Goal: Task Accomplishment & Management: Manage account settings

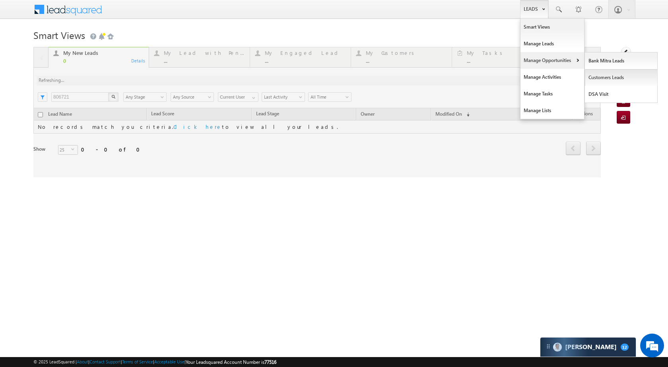
click at [601, 77] on link "Customers Leads" at bounding box center [621, 77] width 73 height 17
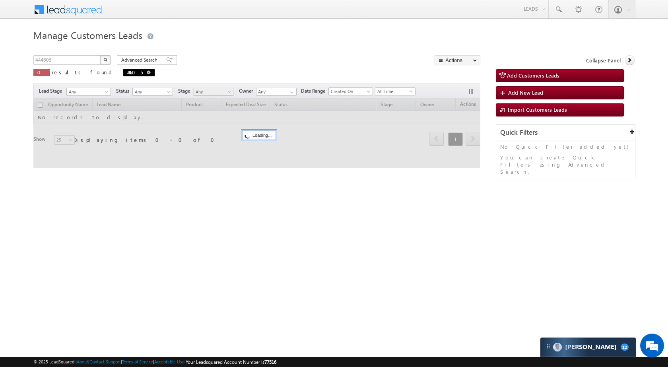
click at [147, 70] on span at bounding box center [149, 72] width 4 height 4
type input "Search Customers Leads"
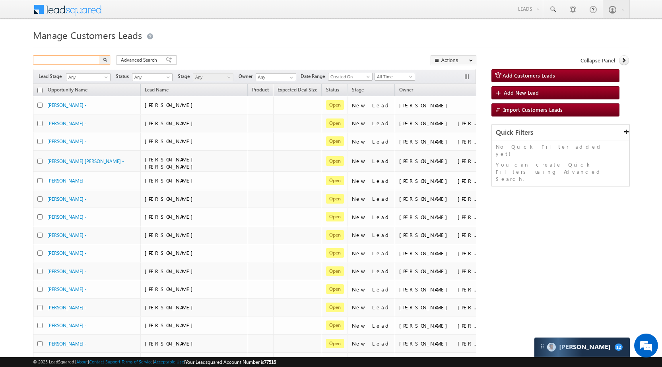
click at [56, 60] on input "text" at bounding box center [67, 60] width 68 height 10
paste input "810329"
click at [107, 62] on button "button" at bounding box center [105, 60] width 10 height 10
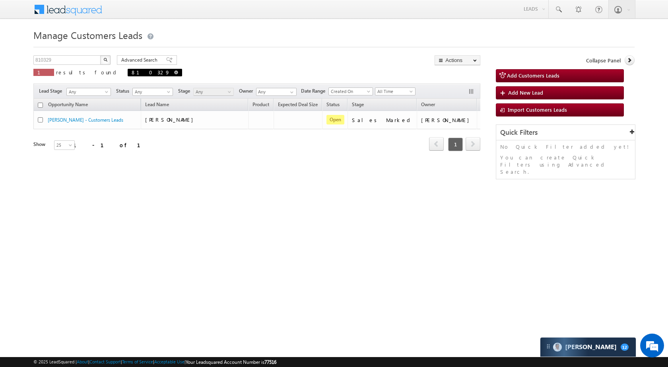
click at [128, 72] on span "810329" at bounding box center [155, 73] width 54 height 8
click at [174, 73] on span at bounding box center [176, 72] width 4 height 4
type input "Search Customers Leads"
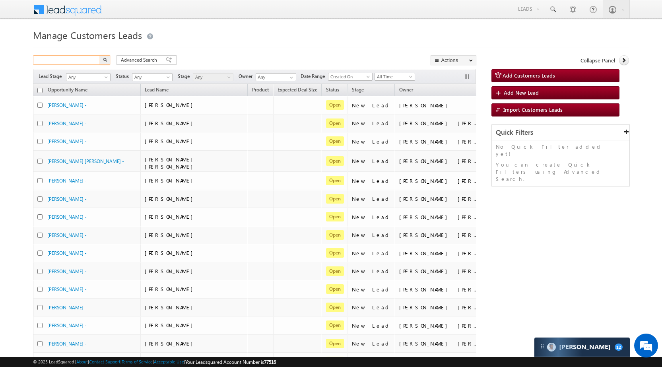
click at [72, 62] on input "text" at bounding box center [67, 60] width 68 height 10
paste input "811320"
click at [107, 57] on button "button" at bounding box center [105, 60] width 10 height 10
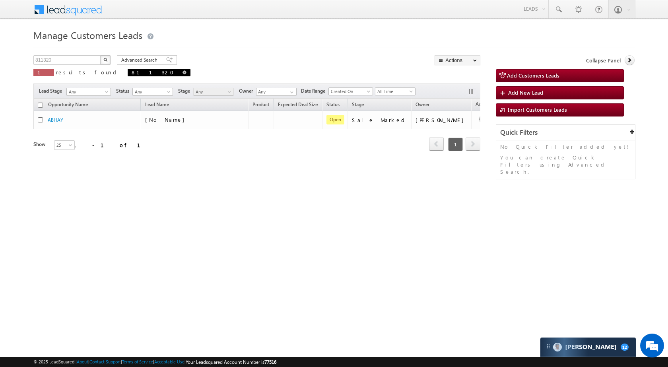
click at [128, 71] on span "811320" at bounding box center [159, 73] width 63 height 8
click at [182, 71] on span at bounding box center [184, 72] width 4 height 4
type input "Search Customers Leads"
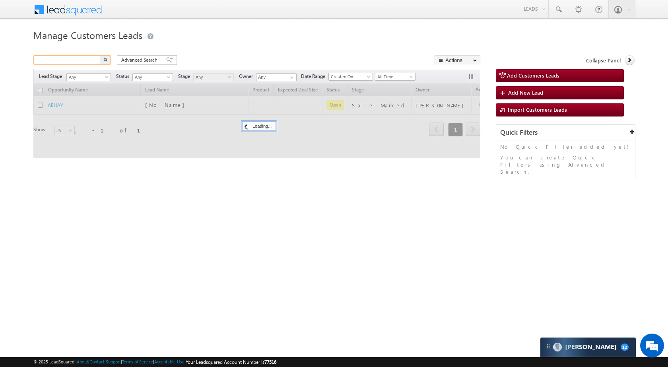
click at [64, 64] on input "text" at bounding box center [67, 60] width 68 height 10
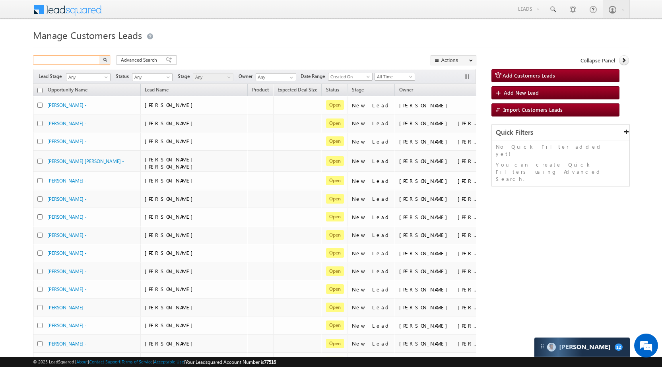
paste input "812507"
type input "812507"
click at [102, 58] on button "button" at bounding box center [105, 60] width 10 height 10
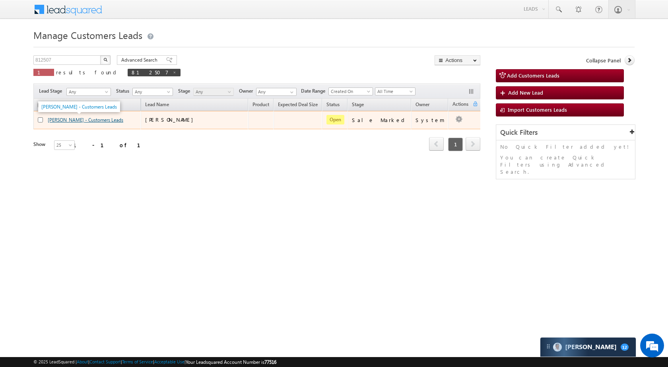
click at [74, 120] on link "ISHWAR HARCHANDANI - Customers Leads" at bounding box center [86, 120] width 76 height 6
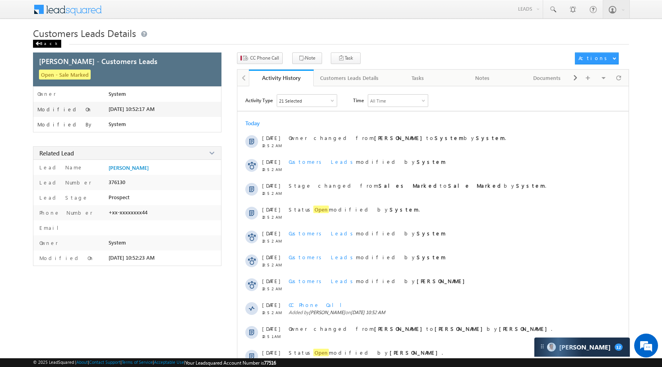
click at [42, 42] on div "Back" at bounding box center [47, 44] width 28 height 8
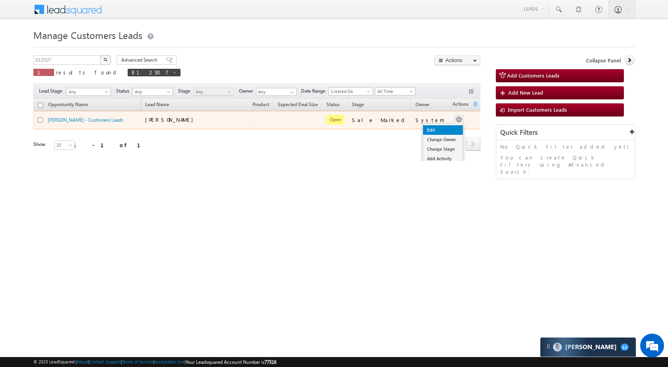
click at [429, 129] on link "Edit" at bounding box center [443, 130] width 40 height 10
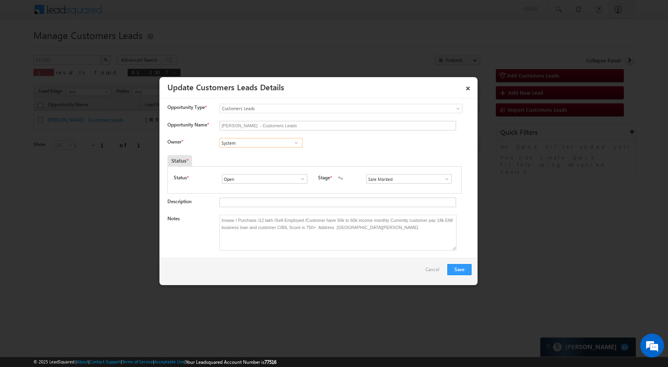
click at [221, 140] on input "System" at bounding box center [260, 143] width 83 height 10
paste input "Rana Sangram Singh"
click at [256, 155] on span "rana.singh@sgrlimited.in" at bounding box center [259, 158] width 72 height 6
type input "Rana Sangram Singh"
click at [454, 266] on button "Save" at bounding box center [459, 269] width 24 height 11
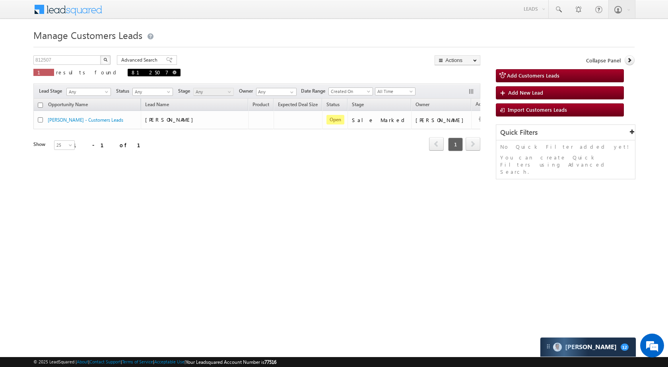
click at [172, 74] on span at bounding box center [174, 72] width 4 height 4
type input "Search Customers Leads"
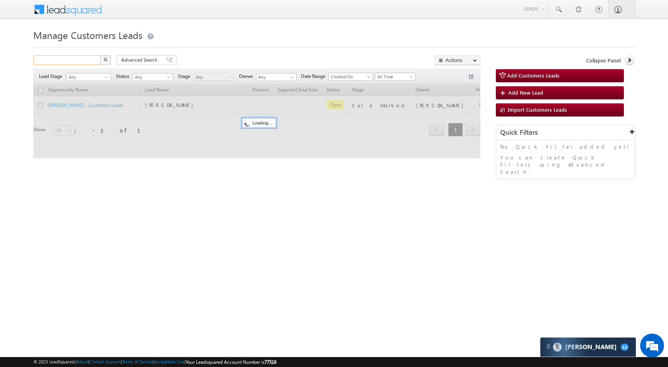
click at [77, 59] on input "text" at bounding box center [67, 60] width 68 height 10
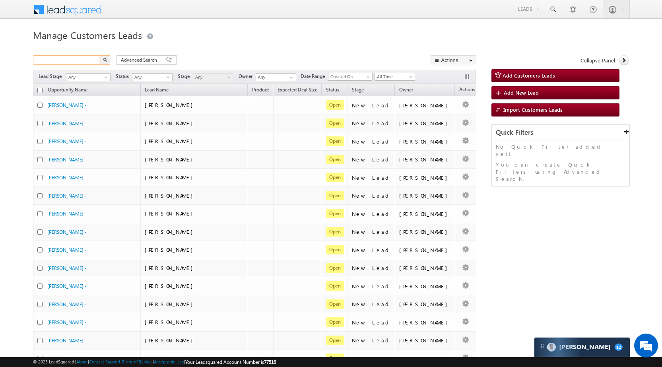
paste input "810327"
type input "810327"
click at [109, 60] on button "button" at bounding box center [105, 60] width 10 height 10
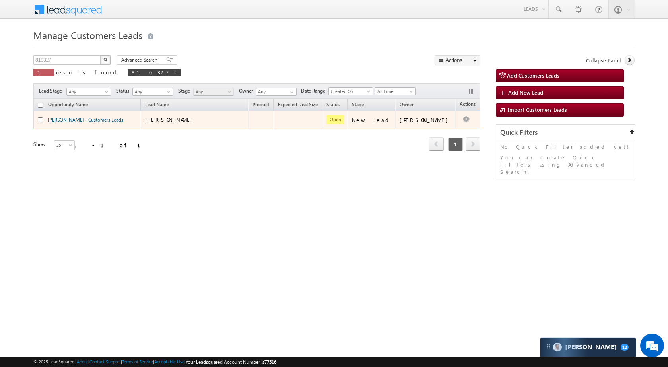
click at [67, 118] on link "[PERSON_NAME] - Customers Leads" at bounding box center [86, 120] width 76 height 6
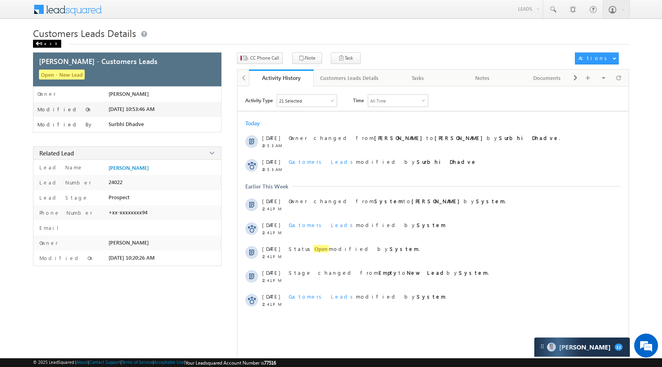
click at [48, 47] on div "Back" at bounding box center [47, 44] width 28 height 8
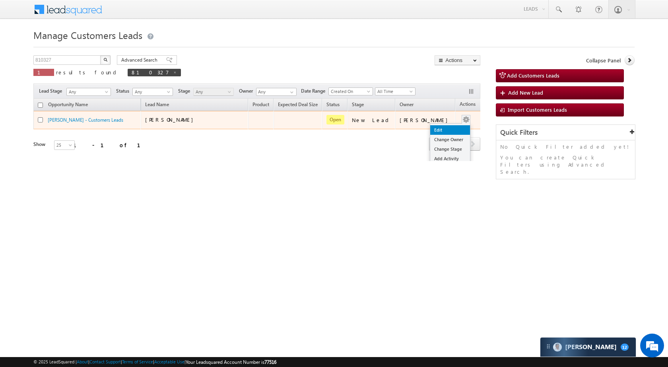
click at [432, 132] on link "Edit" at bounding box center [450, 130] width 40 height 10
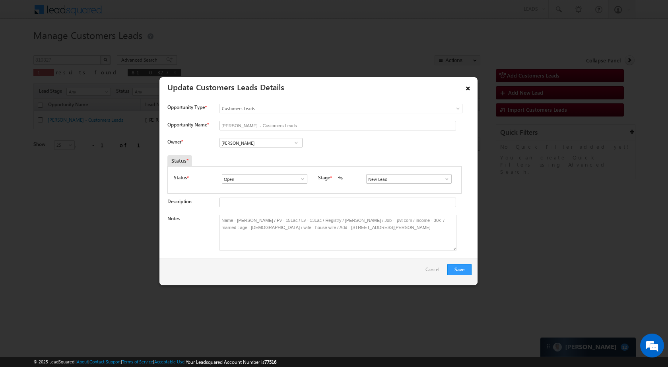
click at [466, 86] on link "×" at bounding box center [468, 87] width 14 height 14
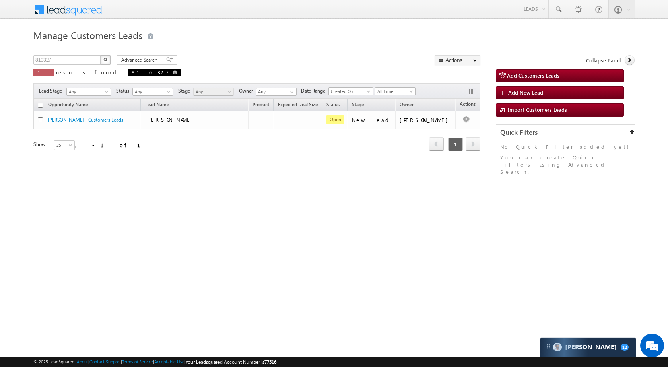
click at [173, 70] on link at bounding box center [175, 72] width 4 height 7
type input "Search Customers Leads"
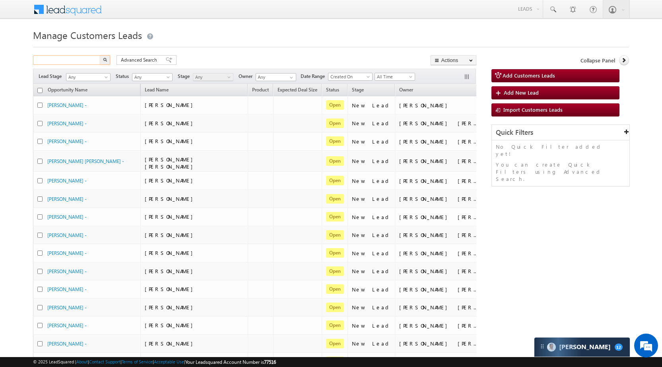
click at [58, 62] on input "text" at bounding box center [67, 60] width 68 height 10
paste input "819901"
type input "819901"
click at [105, 60] on img "button" at bounding box center [105, 60] width 4 height 4
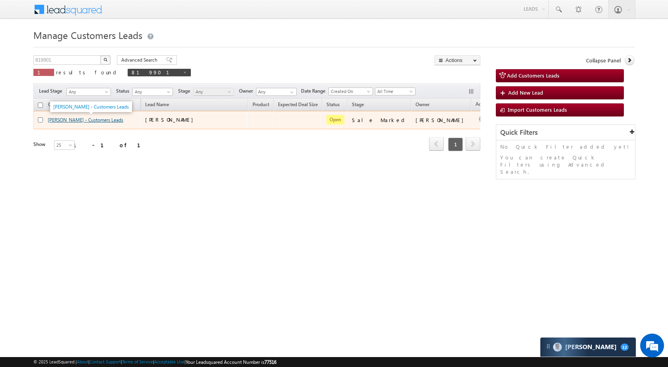
click at [80, 123] on link "[PERSON_NAME] - Customers Leads" at bounding box center [86, 120] width 76 height 6
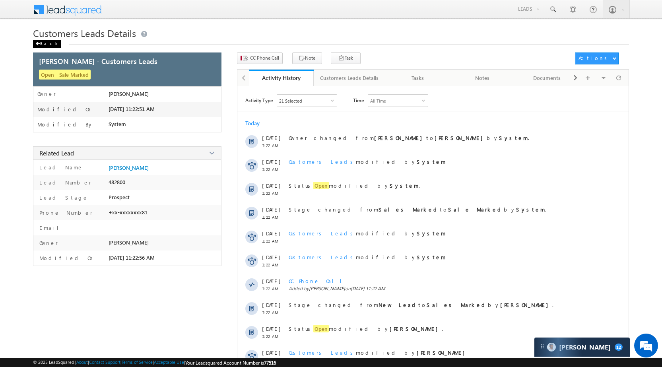
click at [48, 44] on div "Back" at bounding box center [47, 44] width 28 height 8
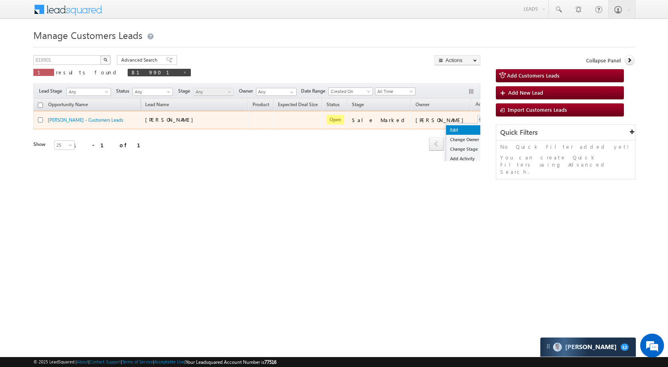
click at [446, 129] on link "Edit" at bounding box center [466, 130] width 40 height 10
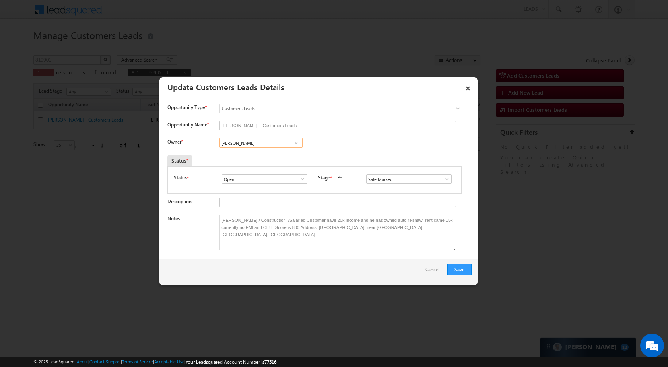
click at [238, 140] on input "Adnan Hasan" at bounding box center [260, 143] width 83 height 10
paste input "Kunal Kumar"
click at [242, 152] on link "Kunal Kumar kunal.kumar1@sgrlimited.in" at bounding box center [260, 154] width 83 height 15
type input "[PERSON_NAME]"
click at [456, 271] on button "Save" at bounding box center [459, 269] width 24 height 11
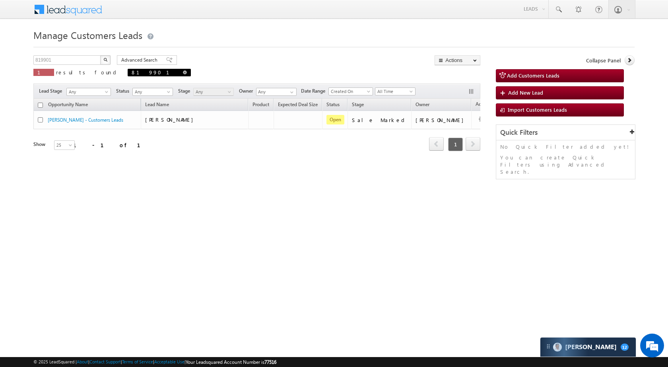
click at [183, 71] on span at bounding box center [185, 72] width 4 height 4
type input "Search Customers Leads"
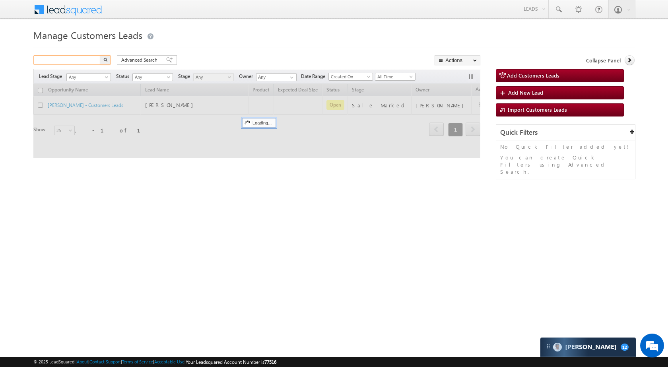
click at [69, 64] on input "text" at bounding box center [67, 60] width 68 height 10
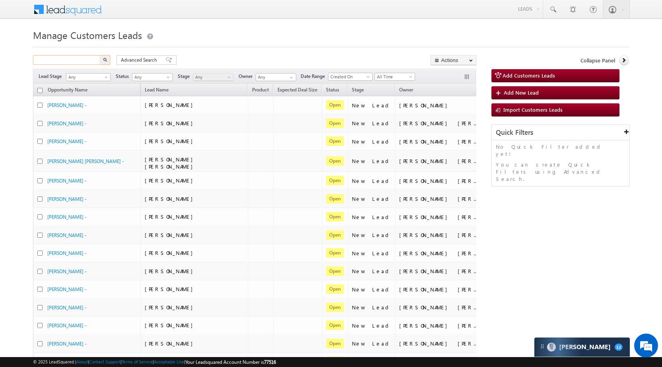
paste input "811240"
type input "811240"
click at [107, 58] on img "button" at bounding box center [105, 60] width 4 height 4
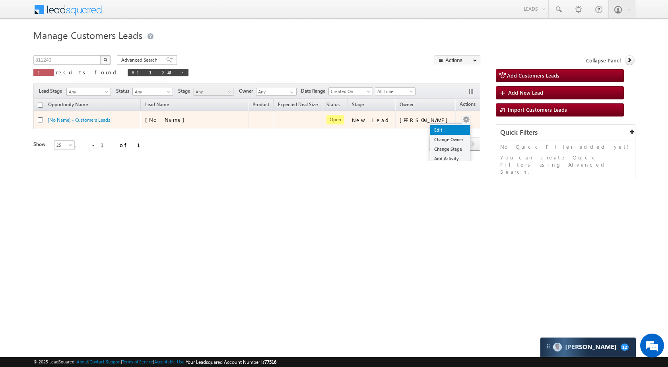
click at [436, 131] on link "Edit" at bounding box center [450, 130] width 40 height 10
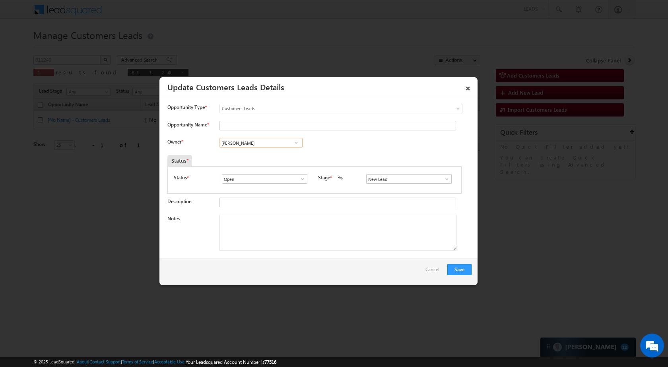
click at [242, 142] on input "[PERSON_NAME]" at bounding box center [260, 143] width 83 height 10
paste input "Kunal Kumar"
click at [260, 153] on link "Kunal Kumar kunal.kumar1@sgrlimited.in" at bounding box center [260, 154] width 83 height 15
type input "Kunal Kumar"
click at [440, 178] on link at bounding box center [445, 179] width 10 height 8
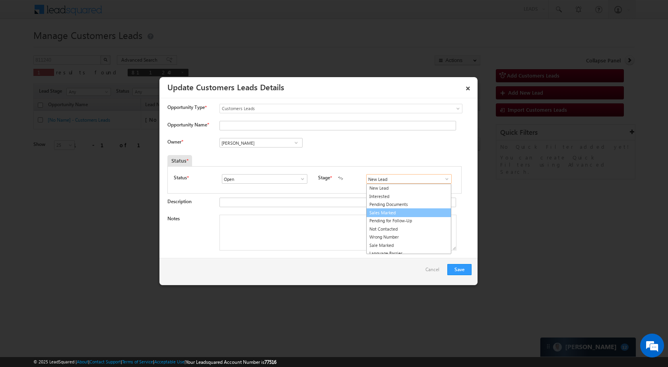
click at [385, 211] on link "Sales Marked" at bounding box center [408, 212] width 85 height 9
type input "Sales Marked"
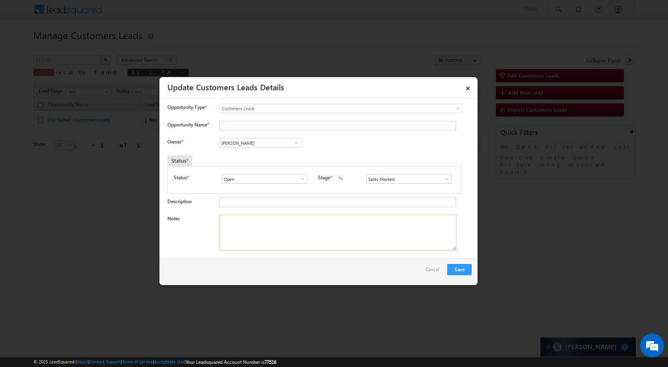
click at [275, 233] on textarea "Notes" at bounding box center [337, 233] width 237 height 36
paste textarea "811240 / VB_KnowMore / VIRENDRA / 9068456763 / PIOT VALU 10LAC / REQUIRED 5LAC …"
type textarea "811240 / VB_KnowMore / VIRENDRA / 9068456763 / PIOT VALU 10LAC / REQUIRED 5LAC …"
click at [454, 268] on button "Save" at bounding box center [459, 269] width 24 height 11
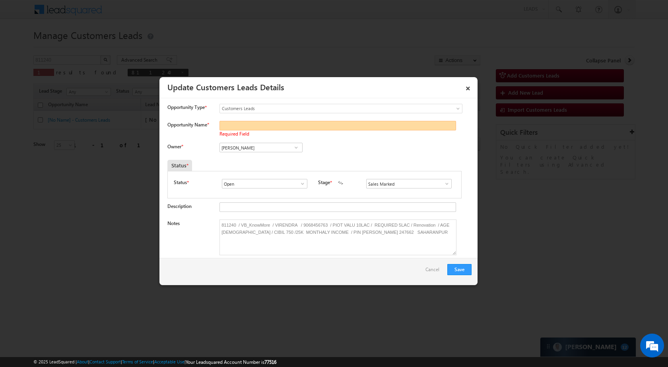
paste input "Virender"
type input "Virender"
click at [458, 273] on button "Save" at bounding box center [459, 269] width 24 height 11
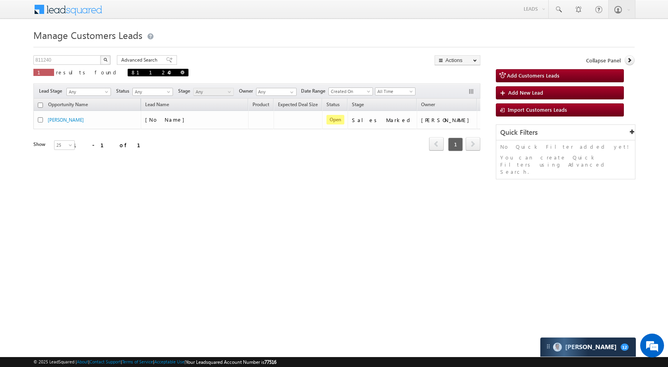
click at [180, 75] on link at bounding box center [182, 72] width 4 height 7
type input "Search Customers Leads"
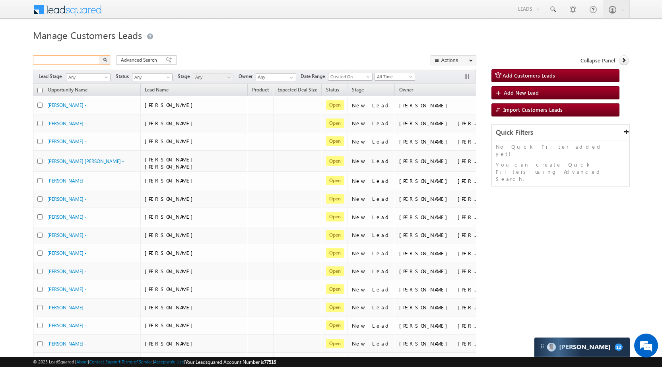
click at [81, 62] on input "text" at bounding box center [67, 60] width 68 height 10
paste input "810327"
click at [108, 62] on button "button" at bounding box center [105, 60] width 10 height 10
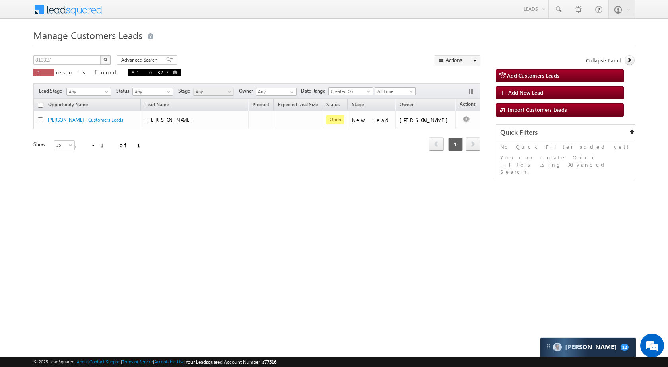
click at [173, 70] on link at bounding box center [175, 72] width 4 height 7
type input "Search Customers Leads"
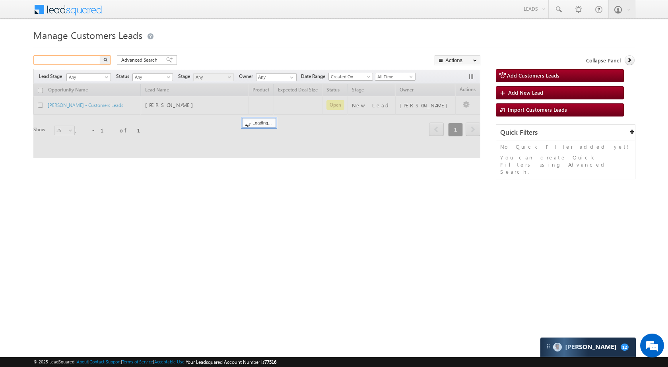
click at [89, 59] on input "text" at bounding box center [67, 60] width 68 height 10
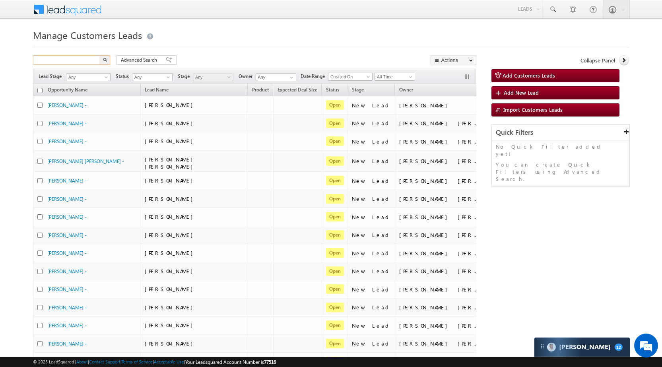
paste input "816167"
click at [105, 62] on button "button" at bounding box center [105, 60] width 10 height 10
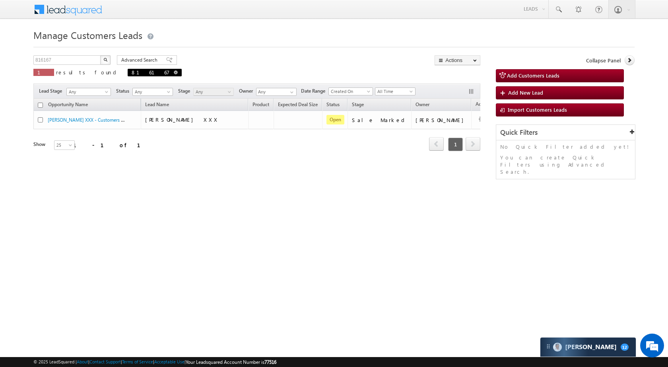
click at [174, 72] on span at bounding box center [176, 72] width 4 height 4
type input "Search Customers Leads"
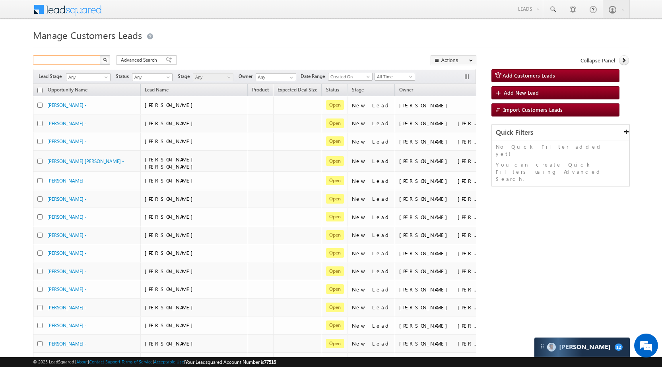
click at [92, 58] on input "text" at bounding box center [67, 60] width 68 height 10
paste input "816167"
click at [104, 59] on img "button" at bounding box center [105, 60] width 4 height 4
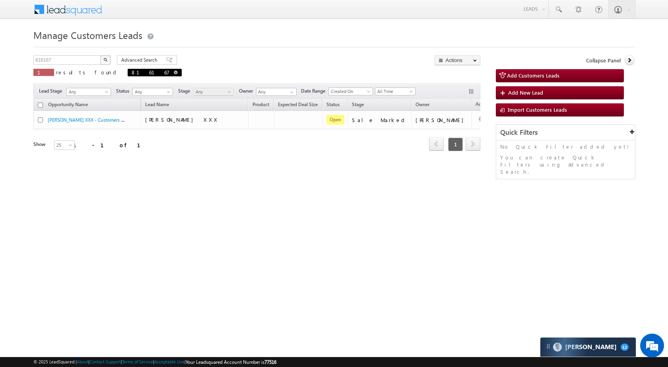
click at [174, 72] on span at bounding box center [176, 72] width 4 height 4
type input "Search Customers Leads"
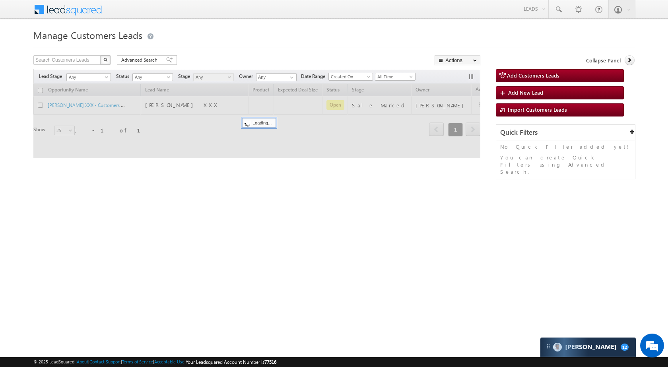
click at [103, 58] on img "button" at bounding box center [105, 60] width 4 height 4
click at [62, 58] on input "text" at bounding box center [67, 60] width 68 height 10
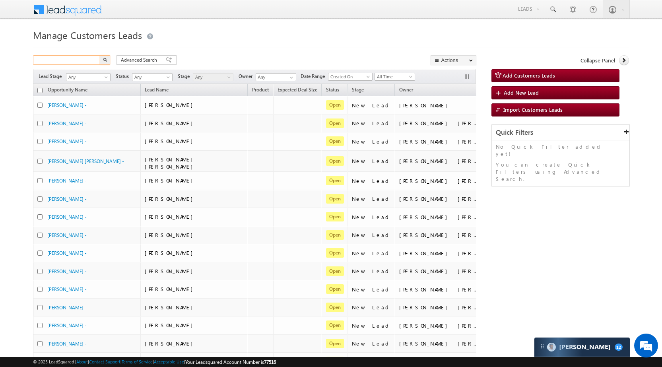
paste input "825801"
click at [103, 58] on img "button" at bounding box center [105, 60] width 4 height 4
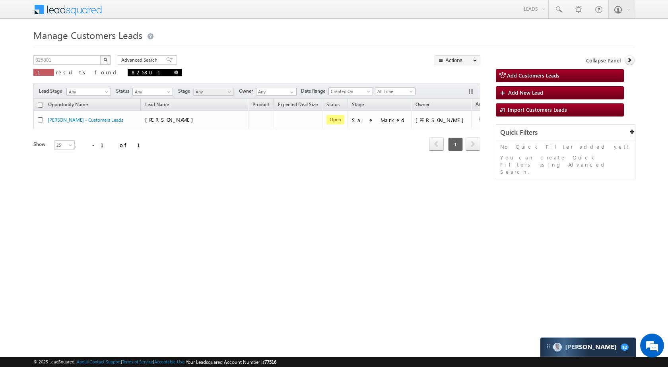
click at [174, 71] on span at bounding box center [176, 72] width 4 height 4
type input "Search Customers Leads"
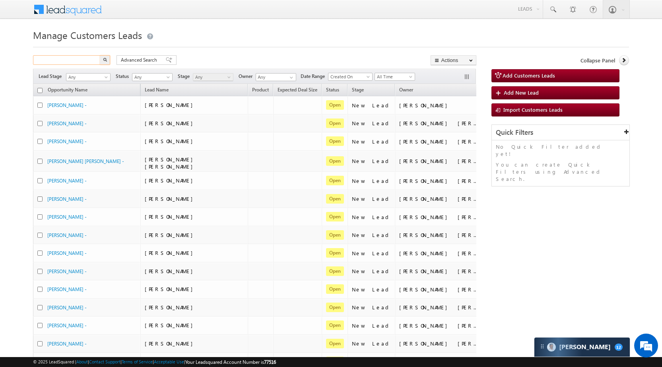
click at [83, 56] on input "text" at bounding box center [67, 60] width 68 height 10
paste input "815401"
click at [110, 61] on button "button" at bounding box center [105, 60] width 10 height 10
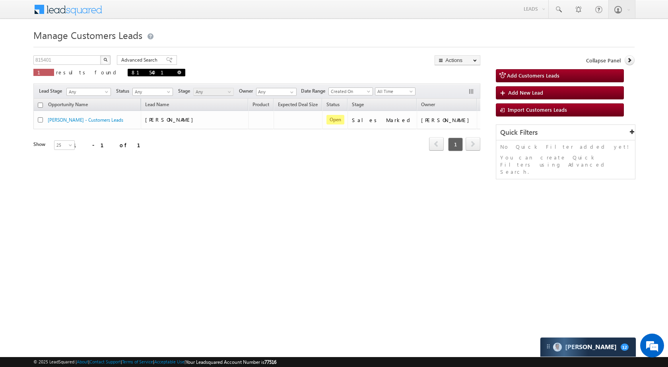
click at [177, 70] on span at bounding box center [179, 72] width 4 height 4
type input "Search Customers Leads"
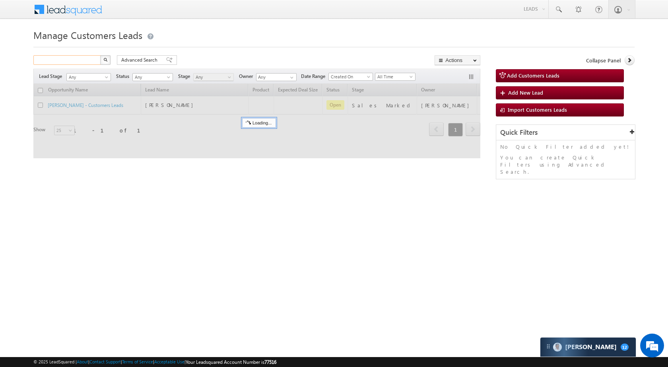
click at [81, 59] on input "text" at bounding box center [67, 60] width 68 height 10
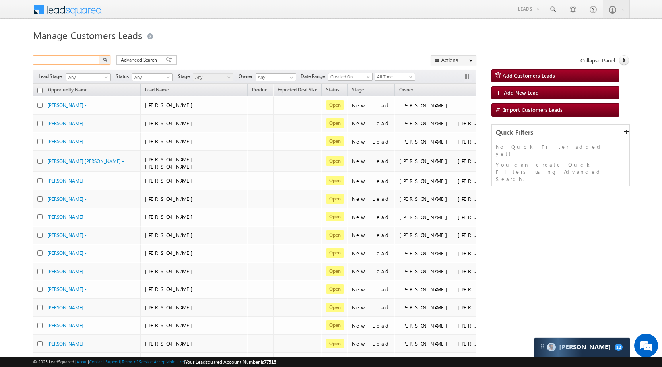
paste input "815381"
click at [107, 60] on img "button" at bounding box center [105, 60] width 4 height 4
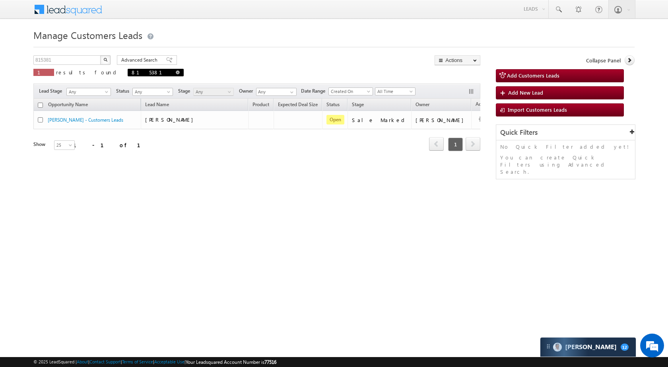
click at [176, 72] on span at bounding box center [178, 72] width 4 height 4
type input "Search Customers Leads"
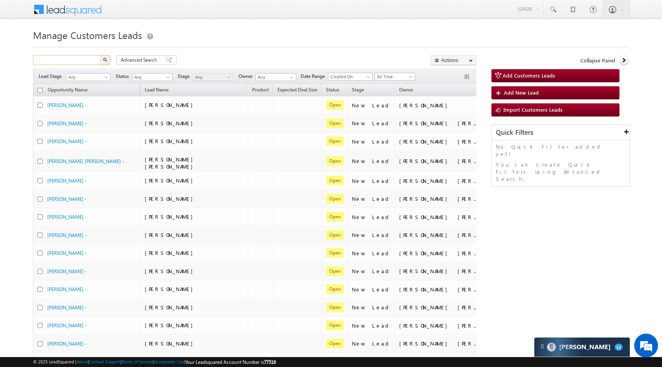
click at [91, 58] on input "text" at bounding box center [67, 60] width 68 height 10
paste input "819846"
click at [103, 59] on img "button" at bounding box center [105, 60] width 4 height 4
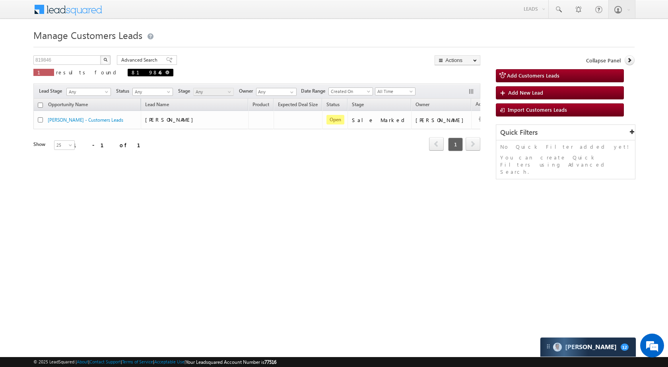
click at [128, 71] on span "819846" at bounding box center [151, 73] width 46 height 8
click at [128, 72] on span "819846" at bounding box center [151, 73] width 46 height 8
click at [56, 56] on input "819846" at bounding box center [67, 60] width 68 height 10
click at [165, 72] on span at bounding box center [167, 72] width 4 height 4
type input "Search Customers Leads"
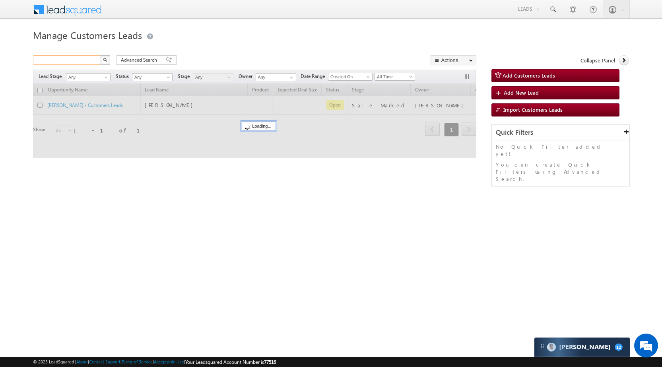
click at [73, 61] on input "text" at bounding box center [67, 60] width 68 height 10
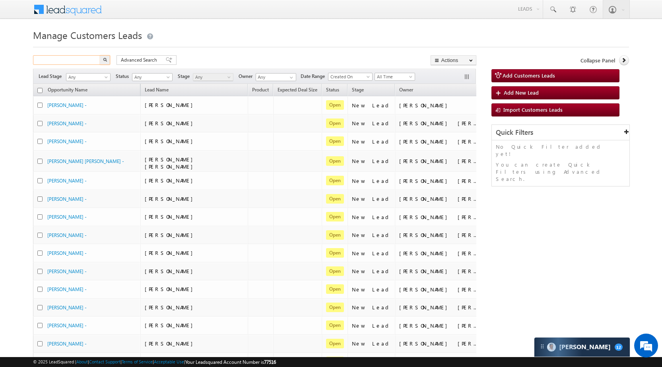
paste input "812456"
click at [105, 64] on button "button" at bounding box center [105, 60] width 10 height 10
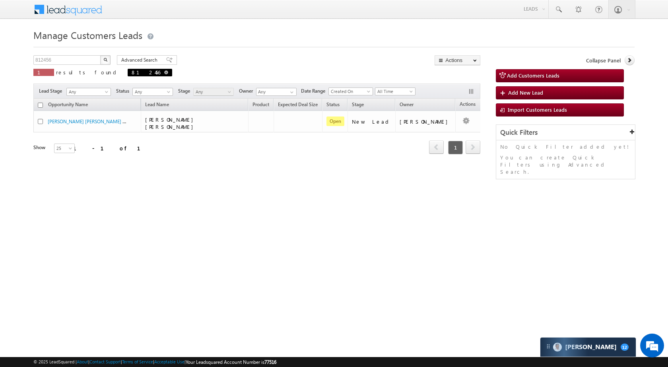
click at [128, 70] on span "812456" at bounding box center [150, 73] width 45 height 8
click at [164, 71] on span at bounding box center [166, 72] width 4 height 4
type input "Search Customers Leads"
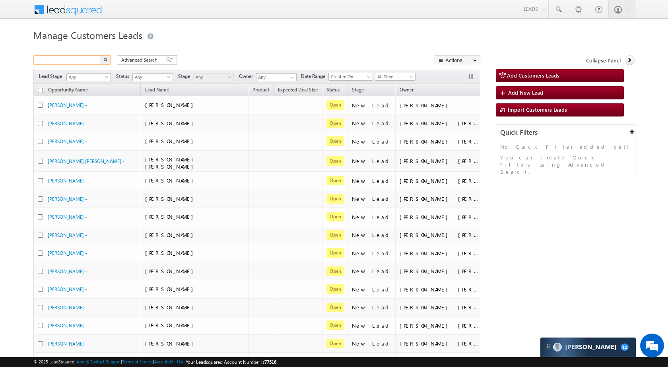
click at [74, 56] on input "text" at bounding box center [67, 60] width 68 height 10
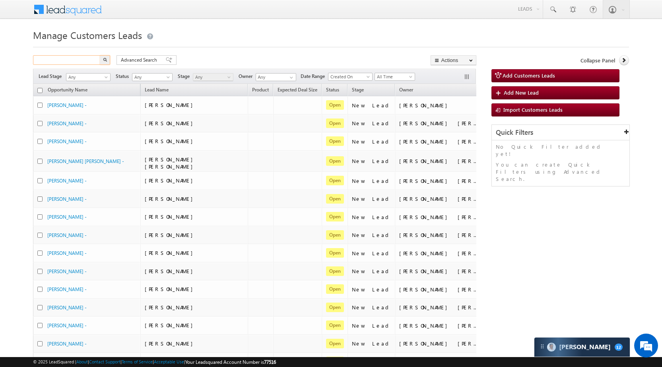
paste input "813372"
type input "813372"
click at [107, 60] on button "button" at bounding box center [105, 60] width 10 height 10
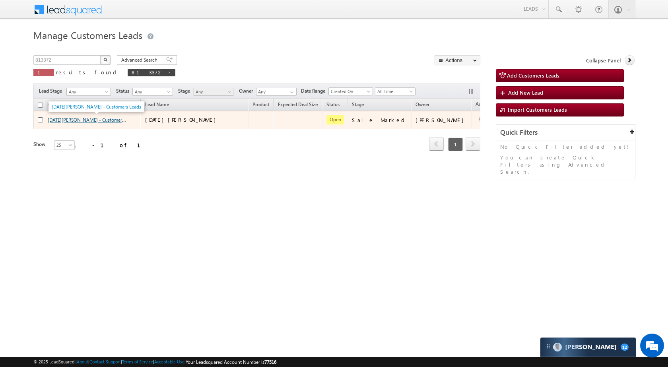
click at [72, 119] on link "RAJA SHARMA - Customers Leads" at bounding box center [92, 119] width 89 height 7
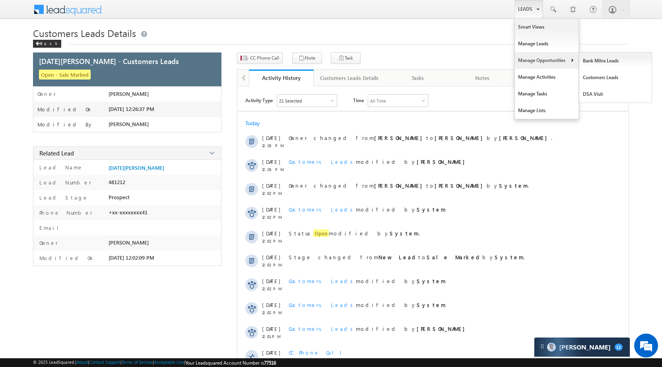
click at [539, 60] on link "Manage Opportunities" at bounding box center [547, 60] width 64 height 17
click at [519, 5] on link "Leads" at bounding box center [528, 9] width 28 height 18
click at [535, 62] on link "Manage Opportunities" at bounding box center [547, 60] width 64 height 17
click at [534, 12] on link "Leads" at bounding box center [528, 9] width 28 height 18
click at [541, 57] on link "Manage Opportunities" at bounding box center [547, 60] width 64 height 17
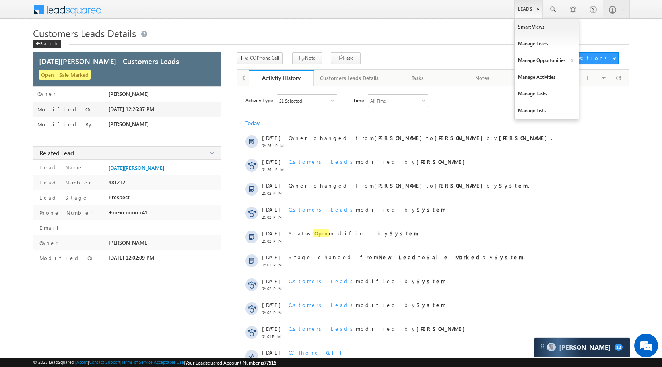
click at [521, 6] on link "Leads" at bounding box center [528, 9] width 28 height 18
drag, startPoint x: 523, startPoint y: 58, endPoint x: 542, endPoint y: 61, distance: 19.8
click at [523, 58] on link "Manage Opportunities" at bounding box center [547, 60] width 64 height 17
click at [524, 8] on link "Leads" at bounding box center [528, 9] width 28 height 18
click at [549, 54] on link "Manage Opportunities" at bounding box center [547, 60] width 64 height 17
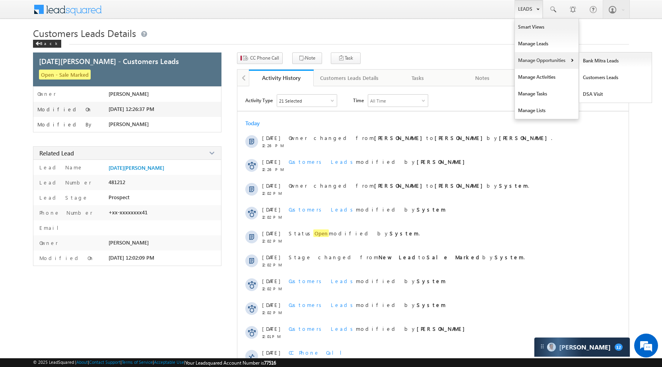
click at [560, 62] on link "Manage Opportunities" at bounding box center [547, 60] width 64 height 17
click at [529, 61] on link "Manage Opportunities" at bounding box center [547, 60] width 64 height 17
click at [532, 10] on link "Leads" at bounding box center [528, 9] width 28 height 18
click at [551, 61] on link "Manage Opportunities" at bounding box center [547, 60] width 64 height 17
click at [522, 8] on link "Leads" at bounding box center [528, 9] width 28 height 18
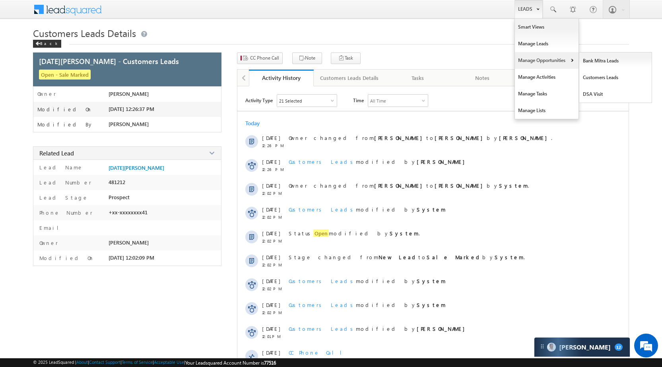
click at [547, 60] on link "Manage Opportunities" at bounding box center [547, 60] width 64 height 17
click at [591, 74] on link "Customers Leads" at bounding box center [615, 77] width 73 height 17
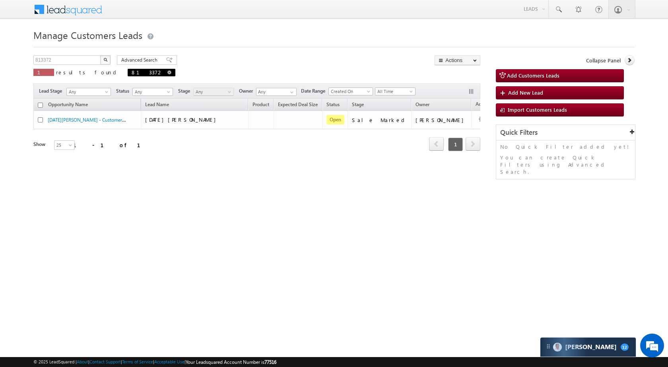
click at [167, 70] on span at bounding box center [169, 72] width 4 height 4
type input "Search Customers Leads"
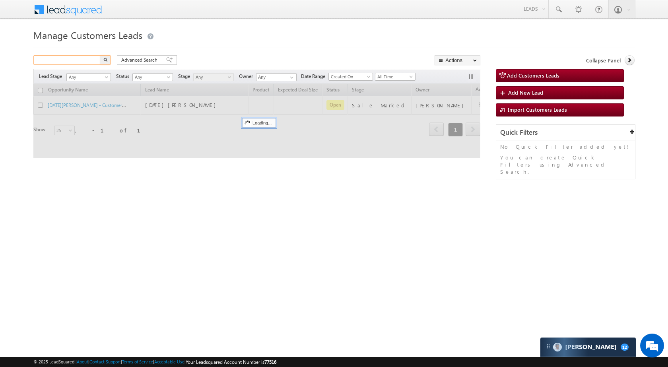
click at [78, 62] on input "text" at bounding box center [67, 60] width 68 height 10
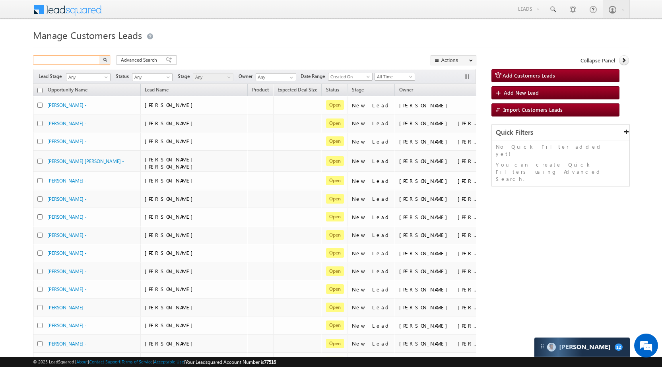
paste input "824121"
click at [103, 57] on button "button" at bounding box center [105, 60] width 10 height 10
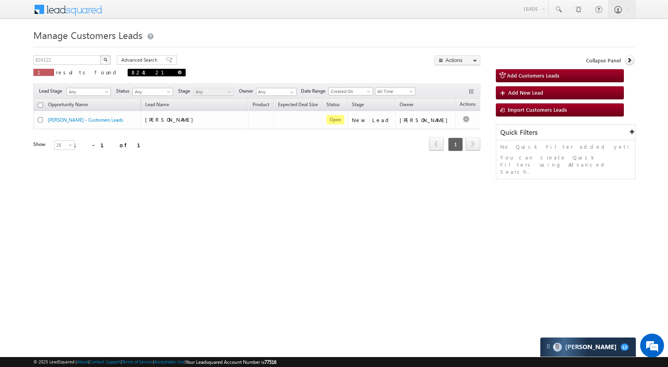
click at [128, 74] on span "824121" at bounding box center [157, 73] width 58 height 8
click at [178, 72] on span at bounding box center [180, 72] width 4 height 4
type input "Search Customers Leads"
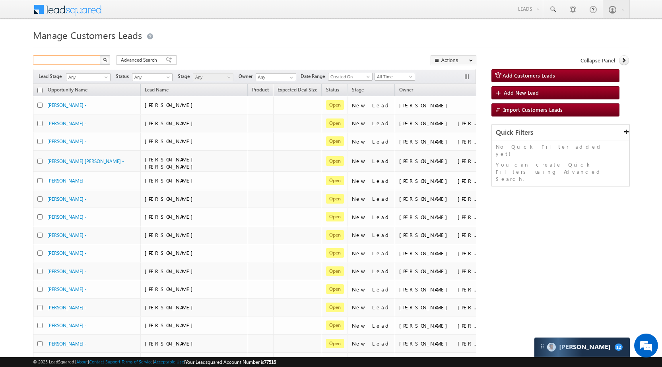
click at [83, 61] on input "text" at bounding box center [67, 60] width 68 height 10
paste input "810886"
click at [106, 60] on img "button" at bounding box center [105, 60] width 4 height 4
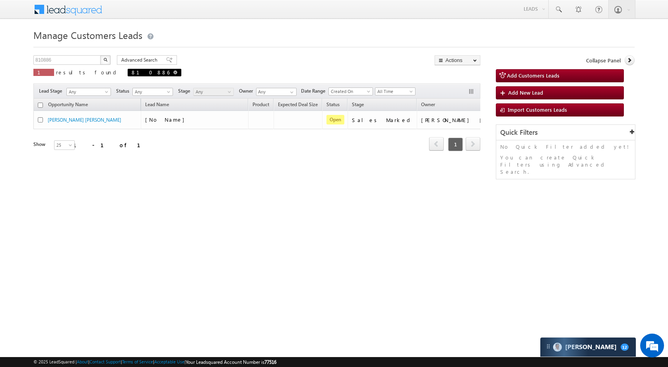
click at [173, 71] on span at bounding box center [175, 72] width 4 height 4
type input "Search Customers Leads"
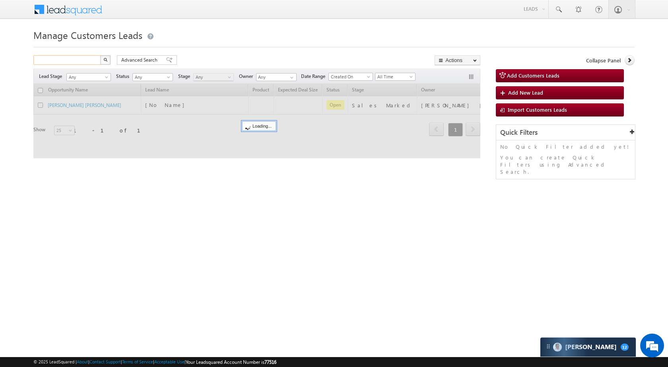
click at [81, 64] on input "text" at bounding box center [67, 60] width 68 height 10
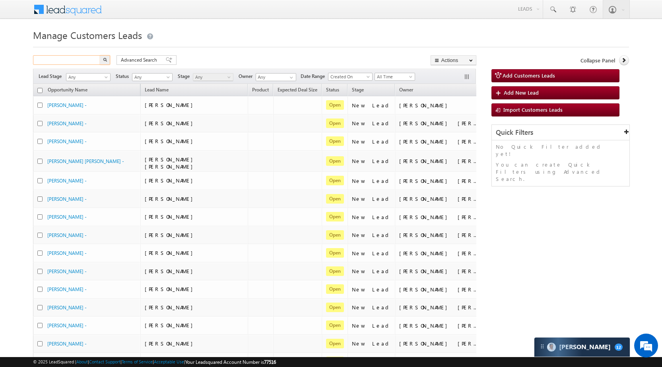
paste input "815223"
click at [107, 59] on button "button" at bounding box center [105, 60] width 10 height 10
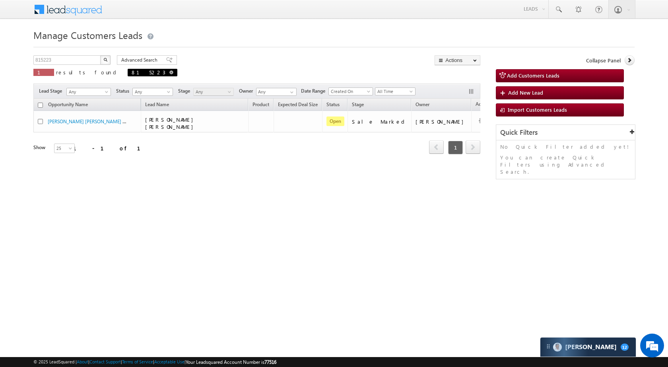
click at [169, 74] on span at bounding box center [171, 72] width 4 height 4
type input "Search Customers Leads"
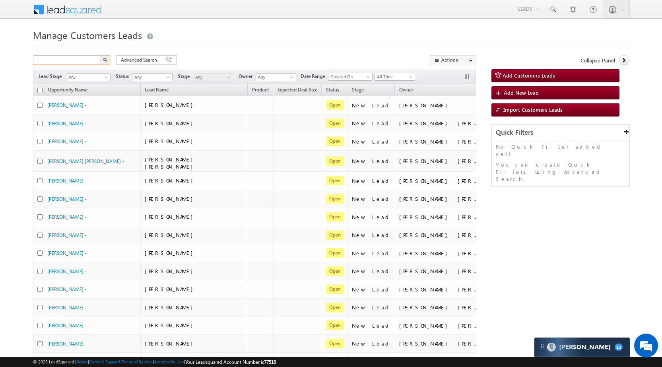
click at [85, 63] on input "text" at bounding box center [67, 60] width 68 height 10
paste input "818159"
click at [103, 61] on img "button" at bounding box center [105, 60] width 4 height 4
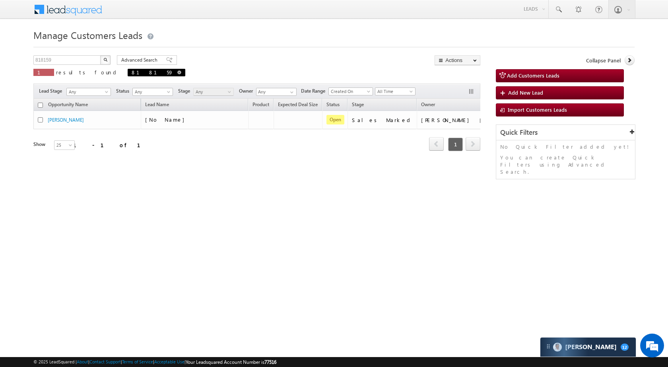
click at [177, 72] on span at bounding box center [179, 72] width 4 height 4
type input "Search Customers Leads"
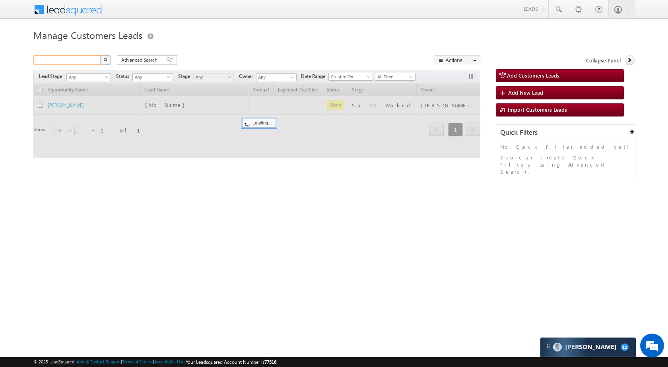
click at [80, 62] on input "text" at bounding box center [67, 60] width 68 height 10
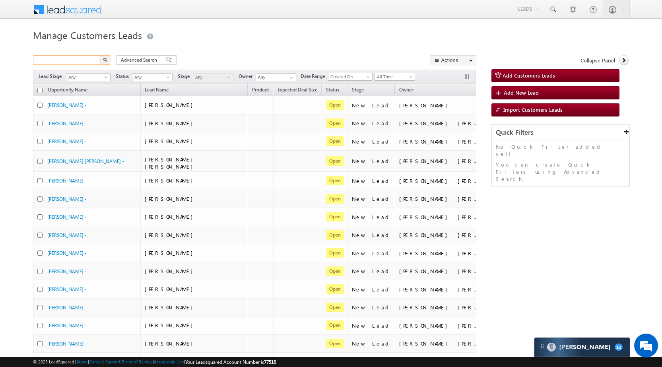
paste input "824855"
type input "824855"
click at [106, 60] on img "button" at bounding box center [105, 60] width 4 height 4
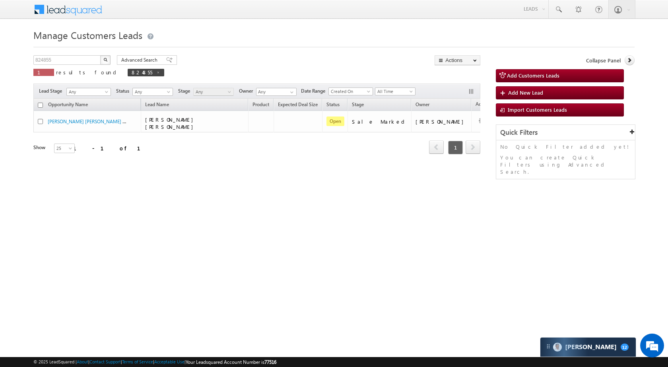
click at [470, 87] on div "Lead Stage Any Any Activity Type Bank Mitra Leads Builders Leads Customers Lead…" at bounding box center [256, 90] width 447 height 15
click at [472, 90] on button "button" at bounding box center [472, 92] width 8 height 8
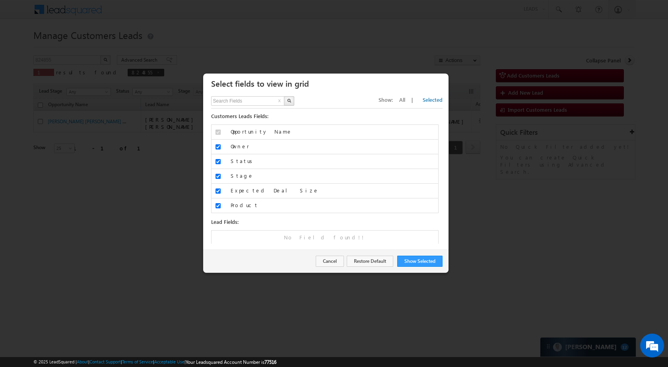
click at [326, 251] on div "Show Selected Restore Default Cancel" at bounding box center [325, 261] width 245 height 23
click at [323, 260] on button "Cancel" at bounding box center [330, 261] width 28 height 11
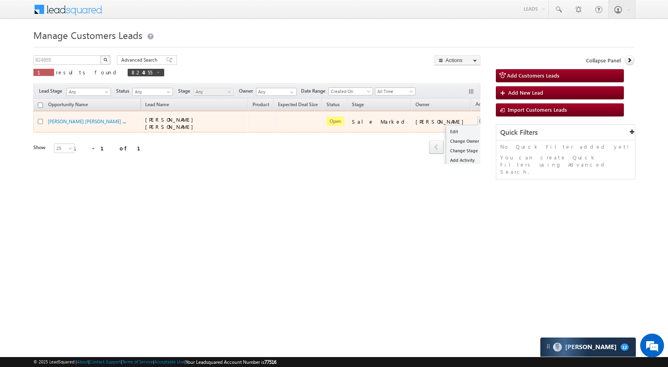
click at [471, 123] on td "Edit Change Owner Change Stage Add Activity Add Task Delete" at bounding box center [487, 121] width 33 height 21
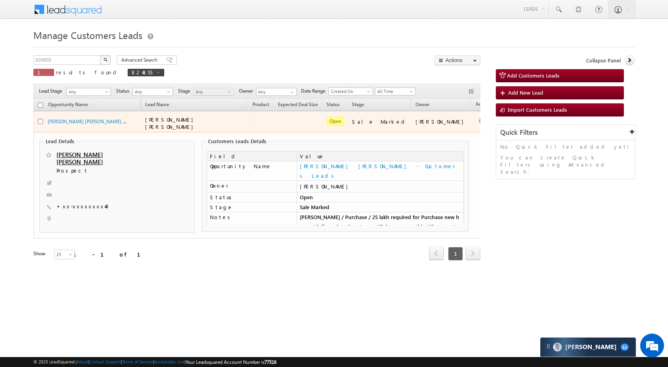
click at [439, 128] on td "Awadhesh Gautam" at bounding box center [441, 121] width 60 height 21
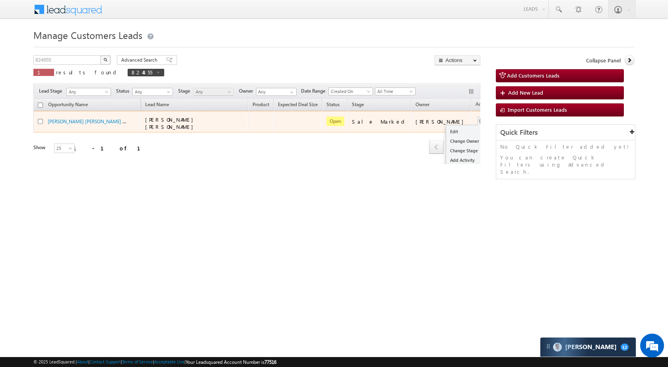
click at [478, 124] on button "button" at bounding box center [482, 121] width 8 height 8
click at [446, 127] on link "Edit" at bounding box center [466, 132] width 40 height 10
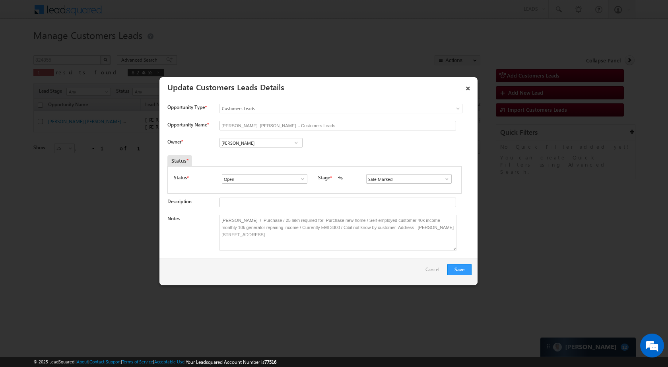
click at [294, 145] on span at bounding box center [296, 143] width 8 height 6
click at [347, 146] on div "Owner * Awadhesh Gautam Awadhesh Gautam Aakash Mewada Aashish Pawar Aashutosh S…" at bounding box center [319, 144] width 304 height 13
click at [277, 144] on input "Awadhesh Gautam" at bounding box center [260, 143] width 83 height 10
click at [278, 144] on input "Awadhesh Gautam" at bounding box center [260, 143] width 83 height 10
paste input "[PERSON_NAME]"
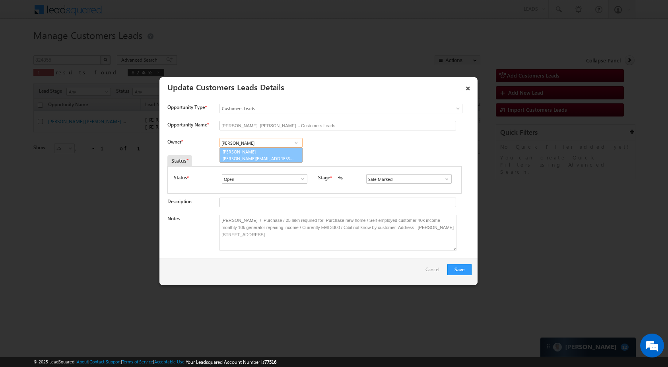
click at [269, 155] on link "Satendra Dixit satendra.dixit@sgrlimited.in" at bounding box center [260, 154] width 83 height 15
type input "[PERSON_NAME]"
click at [461, 267] on button "Save" at bounding box center [459, 269] width 24 height 11
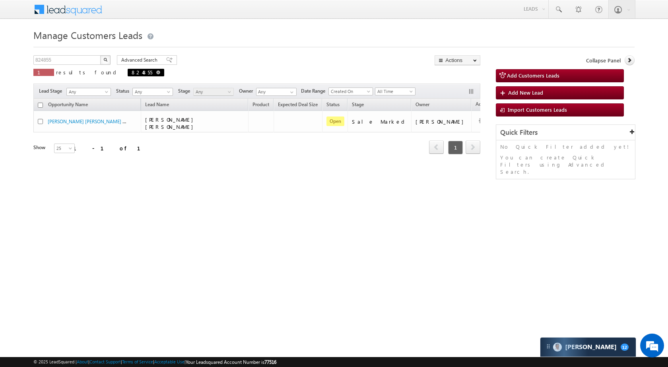
click at [156, 72] on span at bounding box center [158, 72] width 4 height 4
type input "Search Customers Leads"
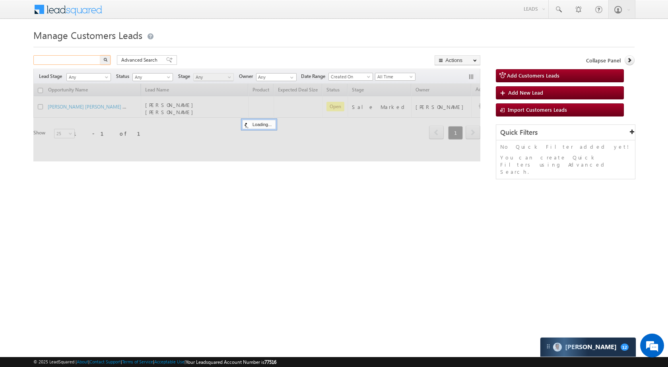
click at [69, 58] on input "text" at bounding box center [67, 60] width 68 height 10
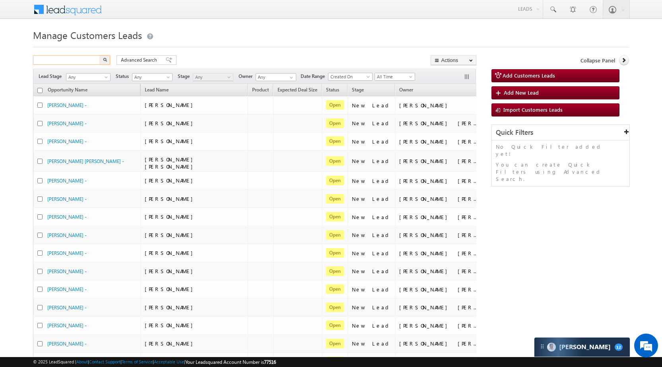
paste input "812400"
type input "812400"
click at [103, 62] on button "button" at bounding box center [105, 60] width 10 height 10
